Goal: Task Accomplishment & Management: Manage account settings

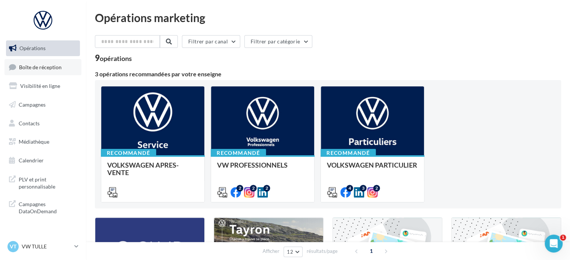
click at [37, 62] on link "Boîte de réception" at bounding box center [42, 67] width 77 height 16
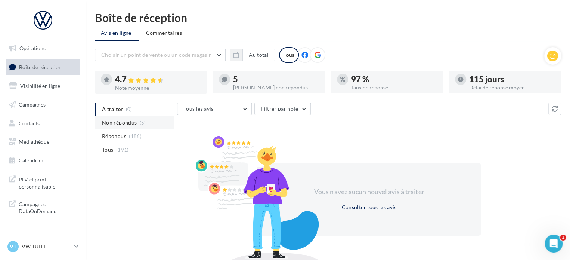
click at [122, 123] on span "Non répondus" at bounding box center [119, 122] width 35 height 7
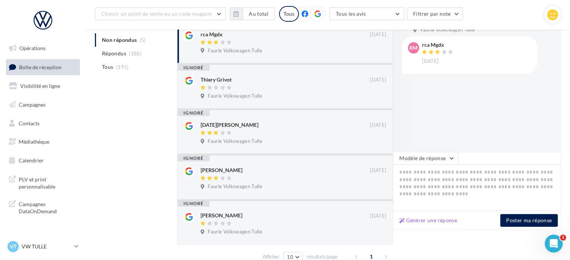
scroll to position [31, 0]
